Goal: Find specific page/section

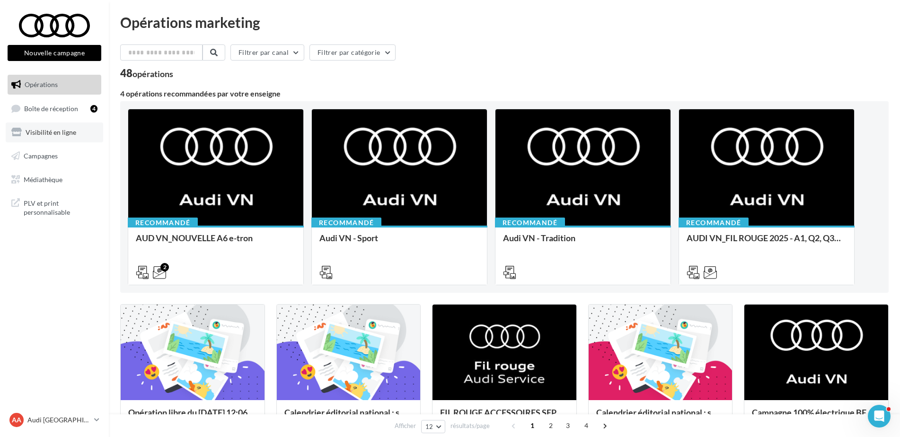
click at [65, 129] on span "Visibilité en ligne" at bounding box center [51, 132] width 51 height 8
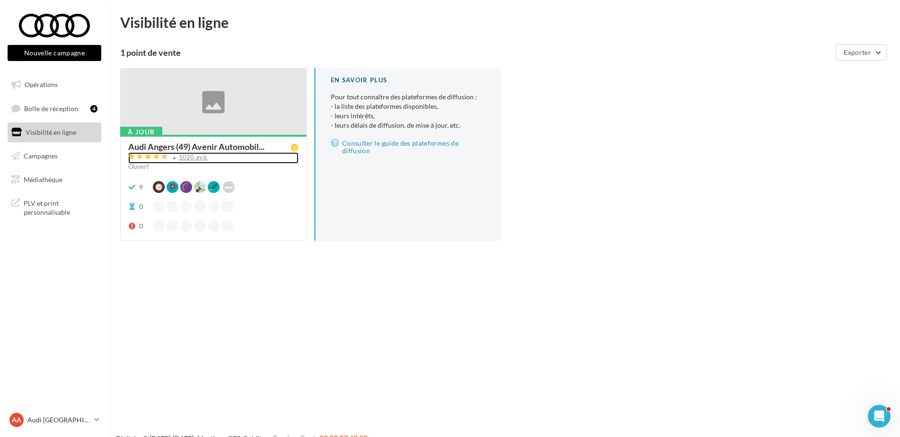
click at [191, 159] on div "1020 avis" at bounding box center [193, 157] width 29 height 6
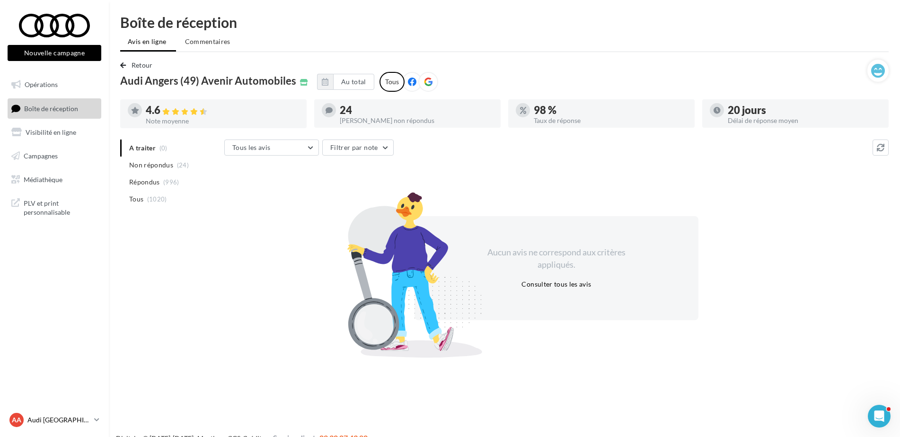
click at [66, 412] on link "AA Audi ANGERS audi-ange-tar" at bounding box center [55, 420] width 94 height 18
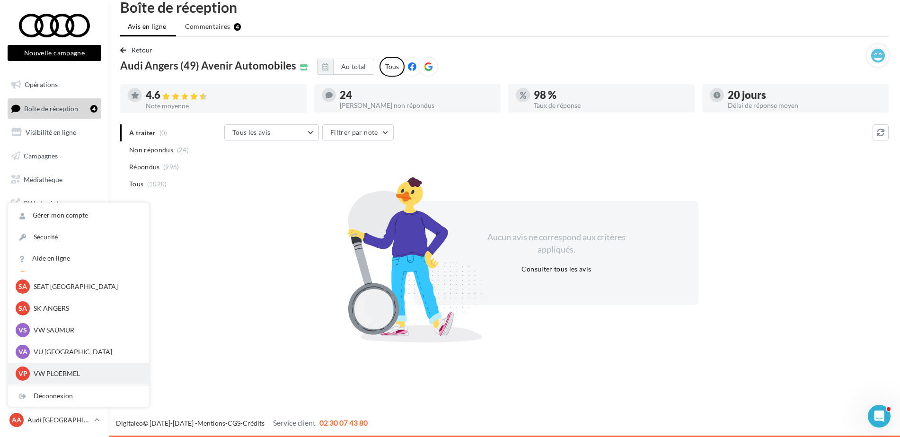
scroll to position [87, 0]
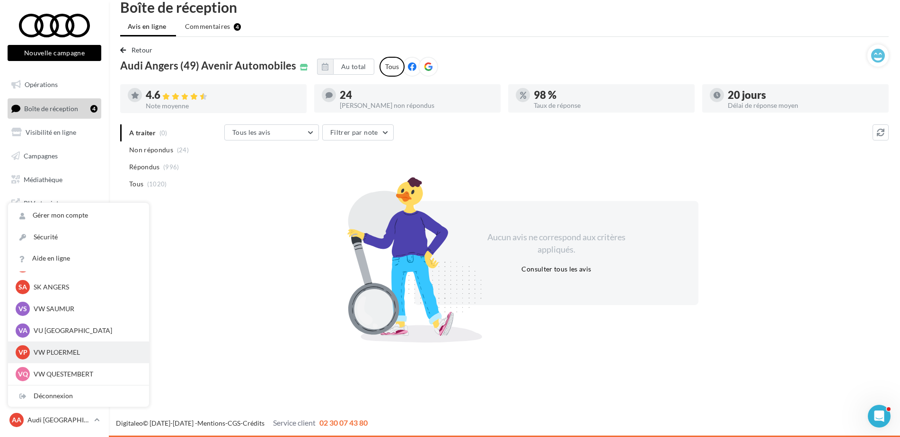
click at [56, 351] on p "VW PLOERMEL" at bounding box center [86, 352] width 104 height 9
